Goal: Task Accomplishment & Management: Manage account settings

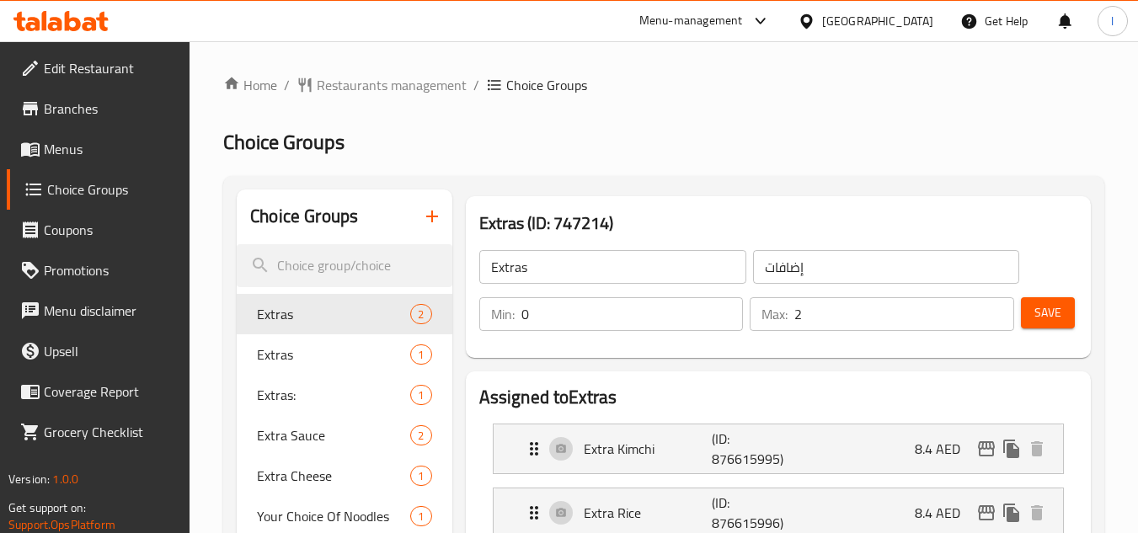
click at [862, 17] on div "[GEOGRAPHIC_DATA]" at bounding box center [877, 21] width 111 height 19
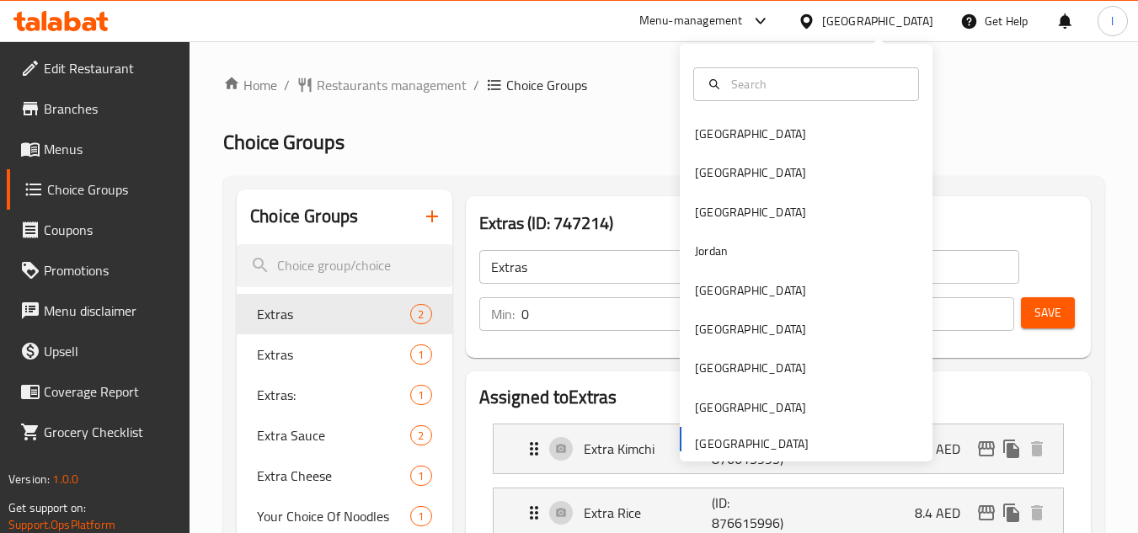
click at [785, 110] on div at bounding box center [806, 84] width 253 height 61
click at [726, 142] on div "[GEOGRAPHIC_DATA]" at bounding box center [751, 134] width 138 height 39
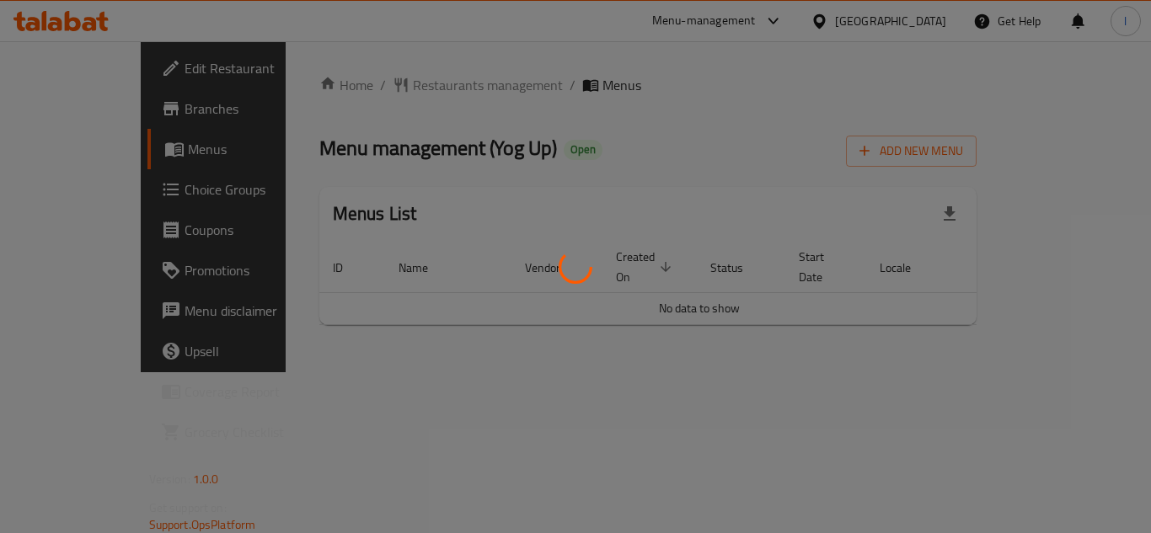
click at [99, 190] on div at bounding box center [575, 266] width 1151 height 533
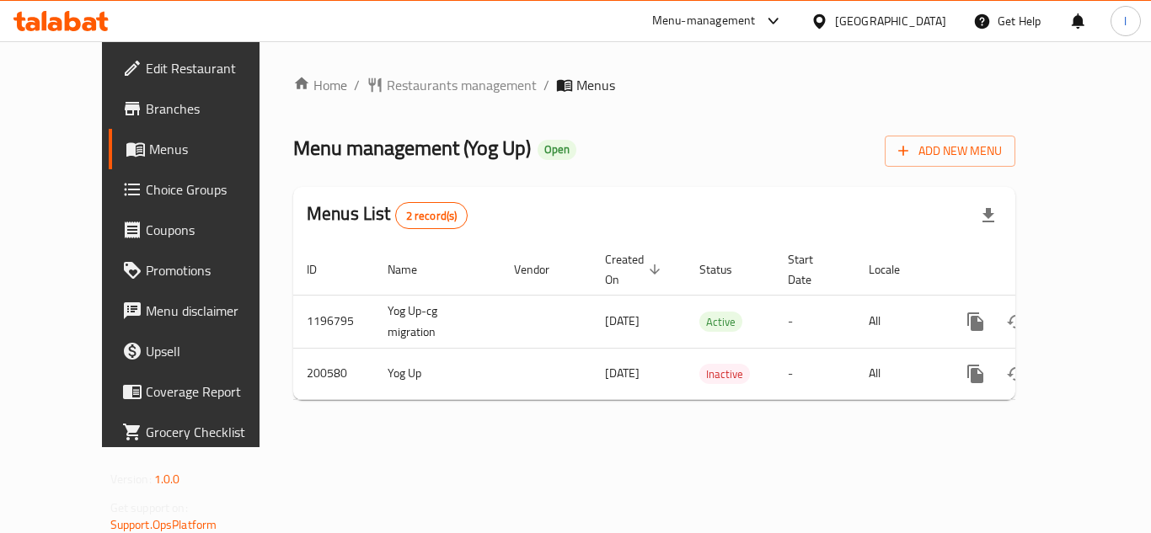
click at [146, 183] on span "Choice Groups" at bounding box center [213, 189] width 135 height 20
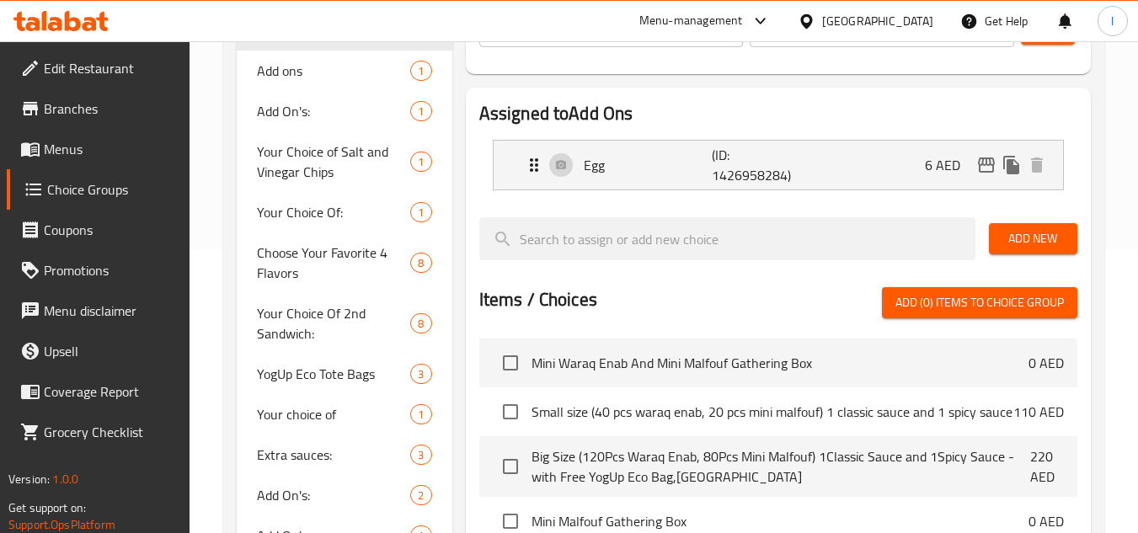
scroll to position [337, 0]
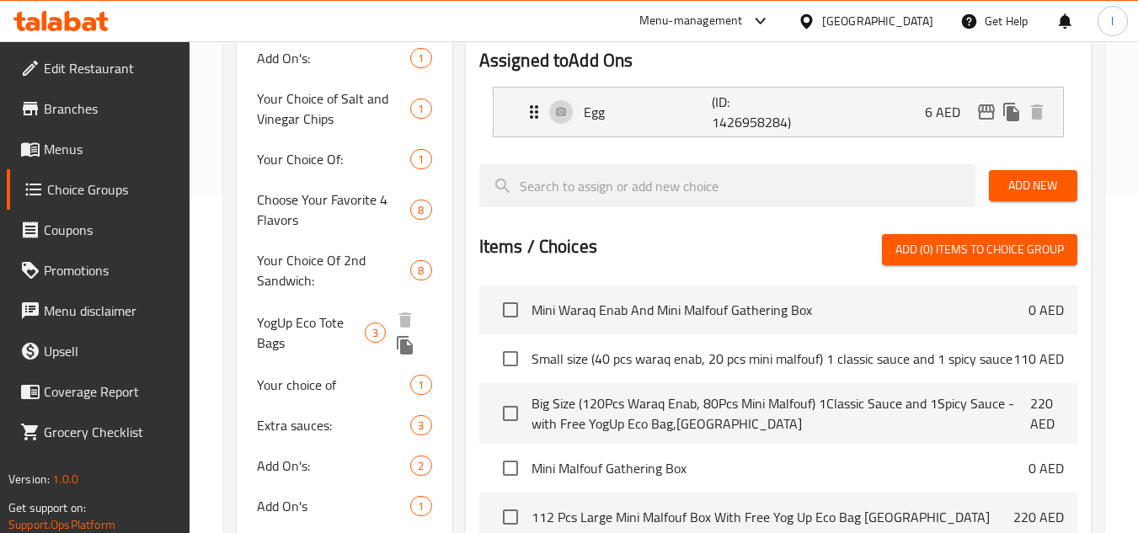
click at [275, 319] on span "YogUp Eco Tote Bags" at bounding box center [311, 333] width 108 height 40
type input "YogUp Eco Tote Bags"
type input "حقائب يوغ أب [PERSON_NAME]"
type input "3"
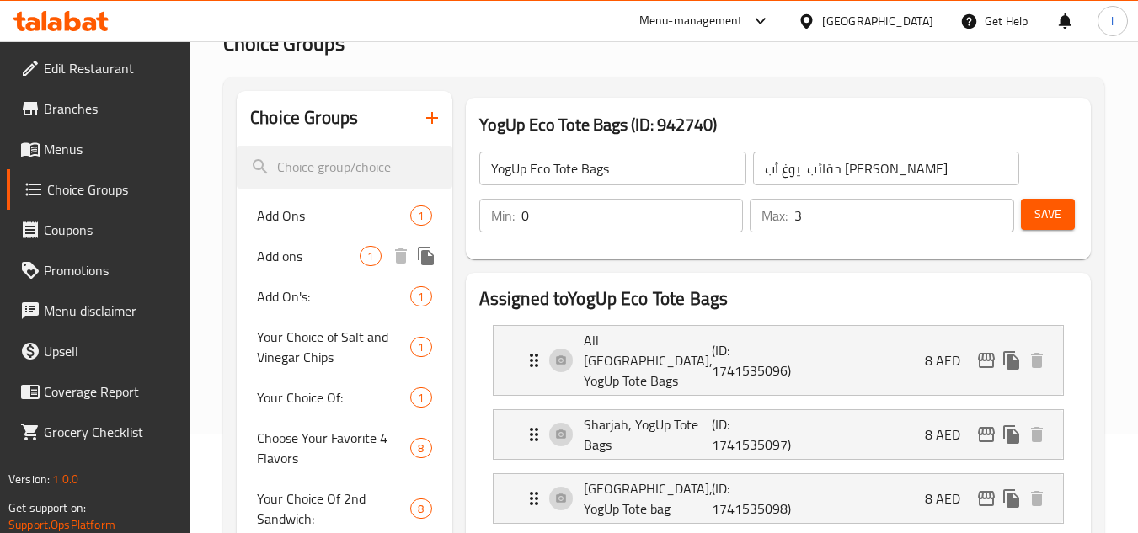
scroll to position [126, 0]
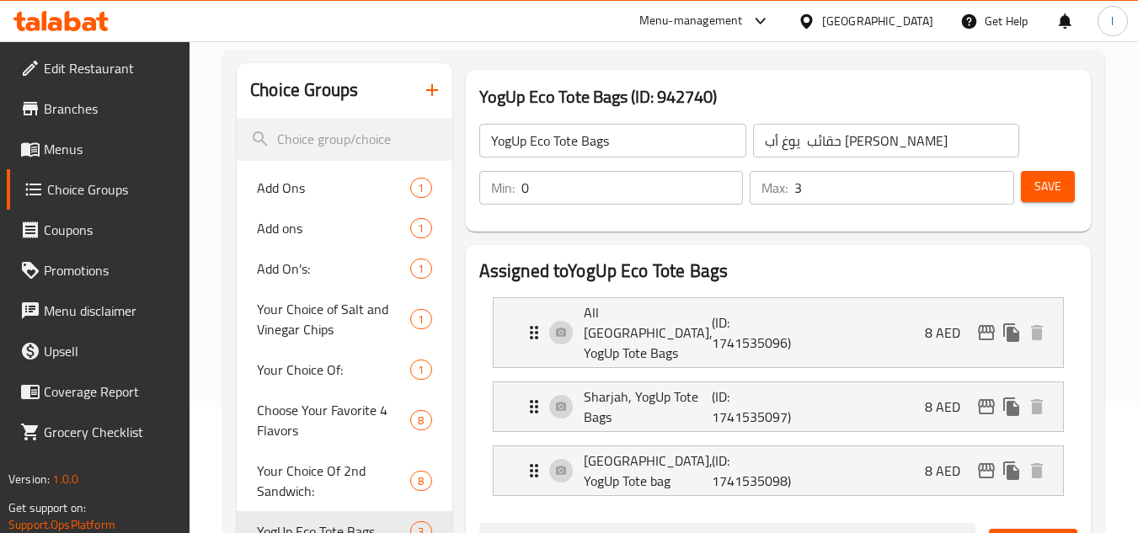
click at [836, 18] on div "[GEOGRAPHIC_DATA]" at bounding box center [877, 21] width 111 height 19
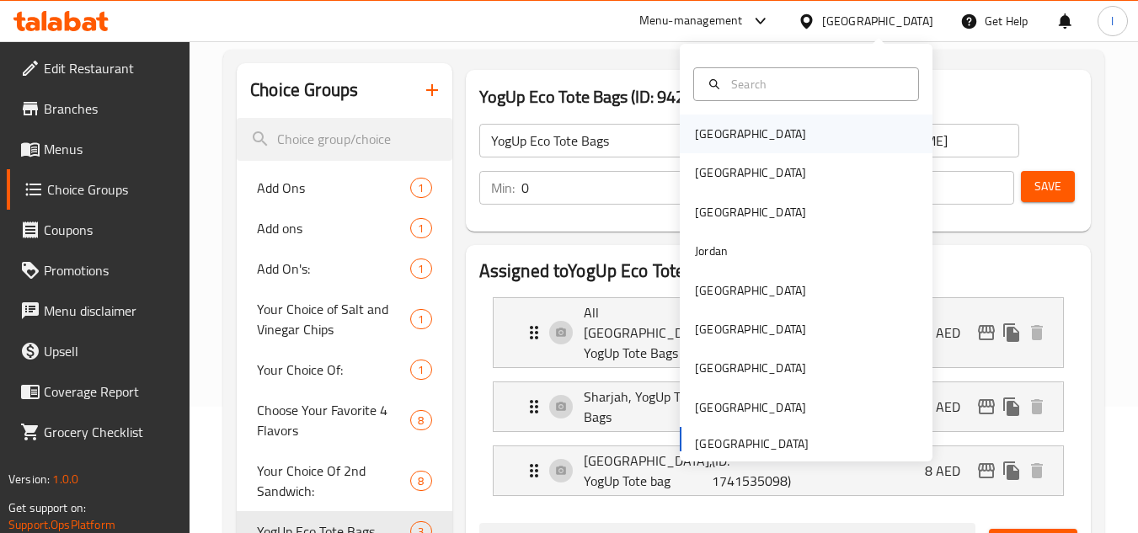
click at [738, 122] on div "[GEOGRAPHIC_DATA]" at bounding box center [806, 134] width 253 height 39
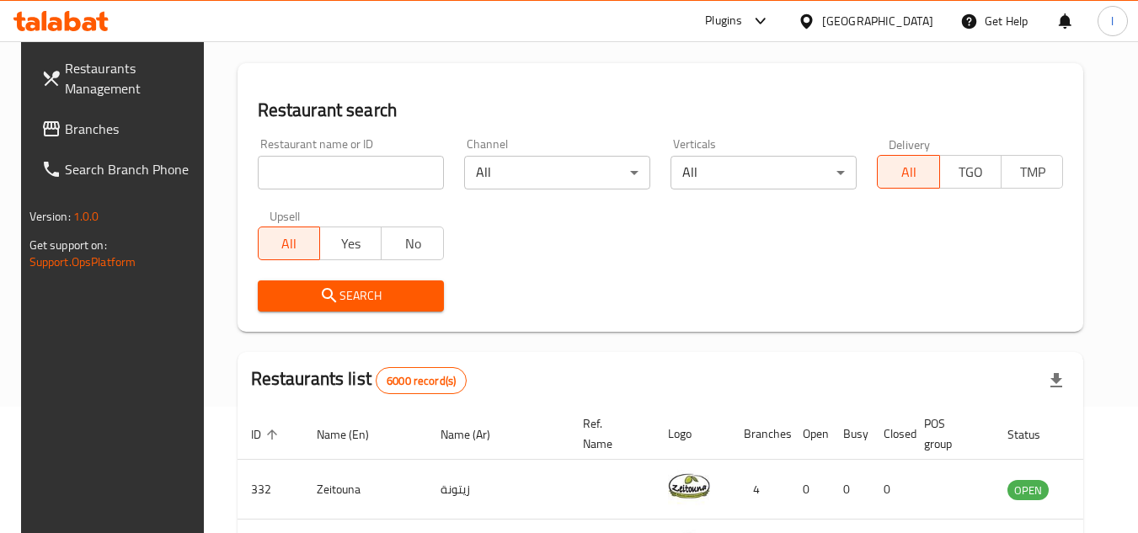
click at [822, 19] on div at bounding box center [810, 21] width 24 height 19
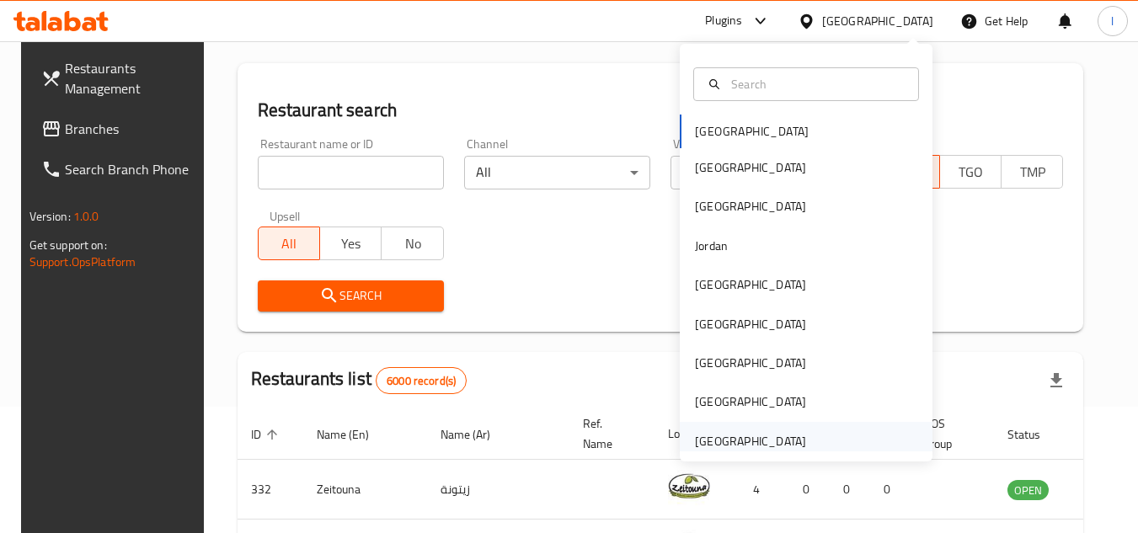
click at [749, 432] on div "[GEOGRAPHIC_DATA]" at bounding box center [750, 441] width 111 height 19
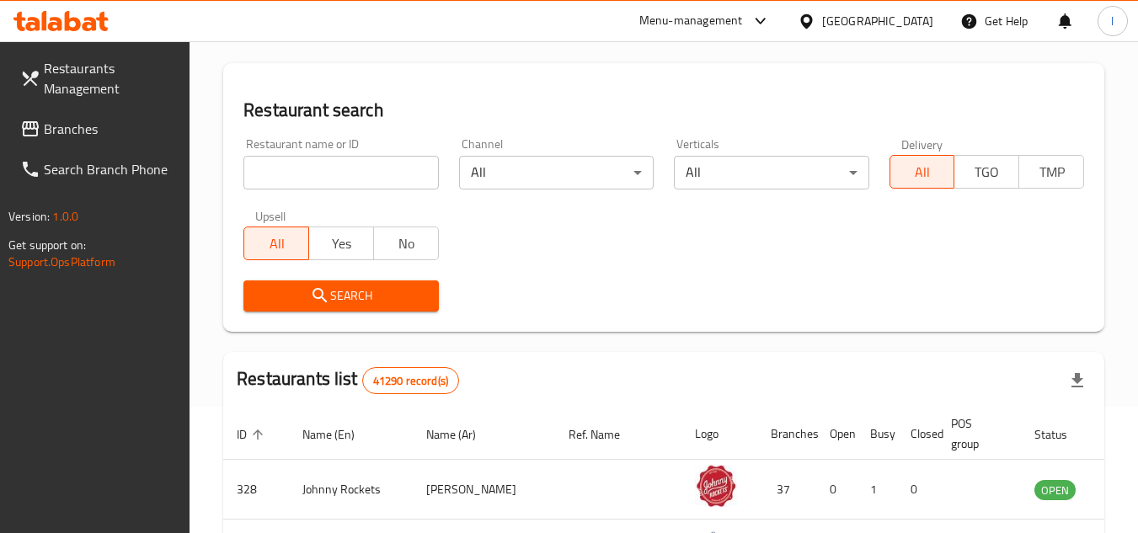
drag, startPoint x: 93, startPoint y: 124, endPoint x: 102, endPoint y: 179, distance: 55.5
click at [93, 124] on span "Branches" at bounding box center [110, 129] width 133 height 20
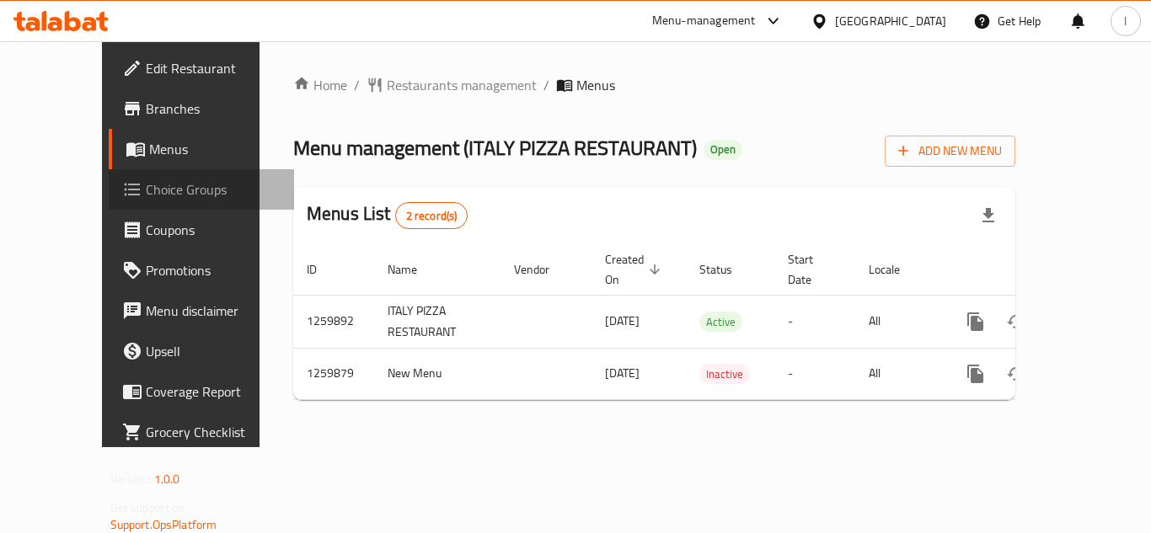
click at [146, 186] on span "Choice Groups" at bounding box center [213, 189] width 135 height 20
